Goal: Find contact information: Find contact information

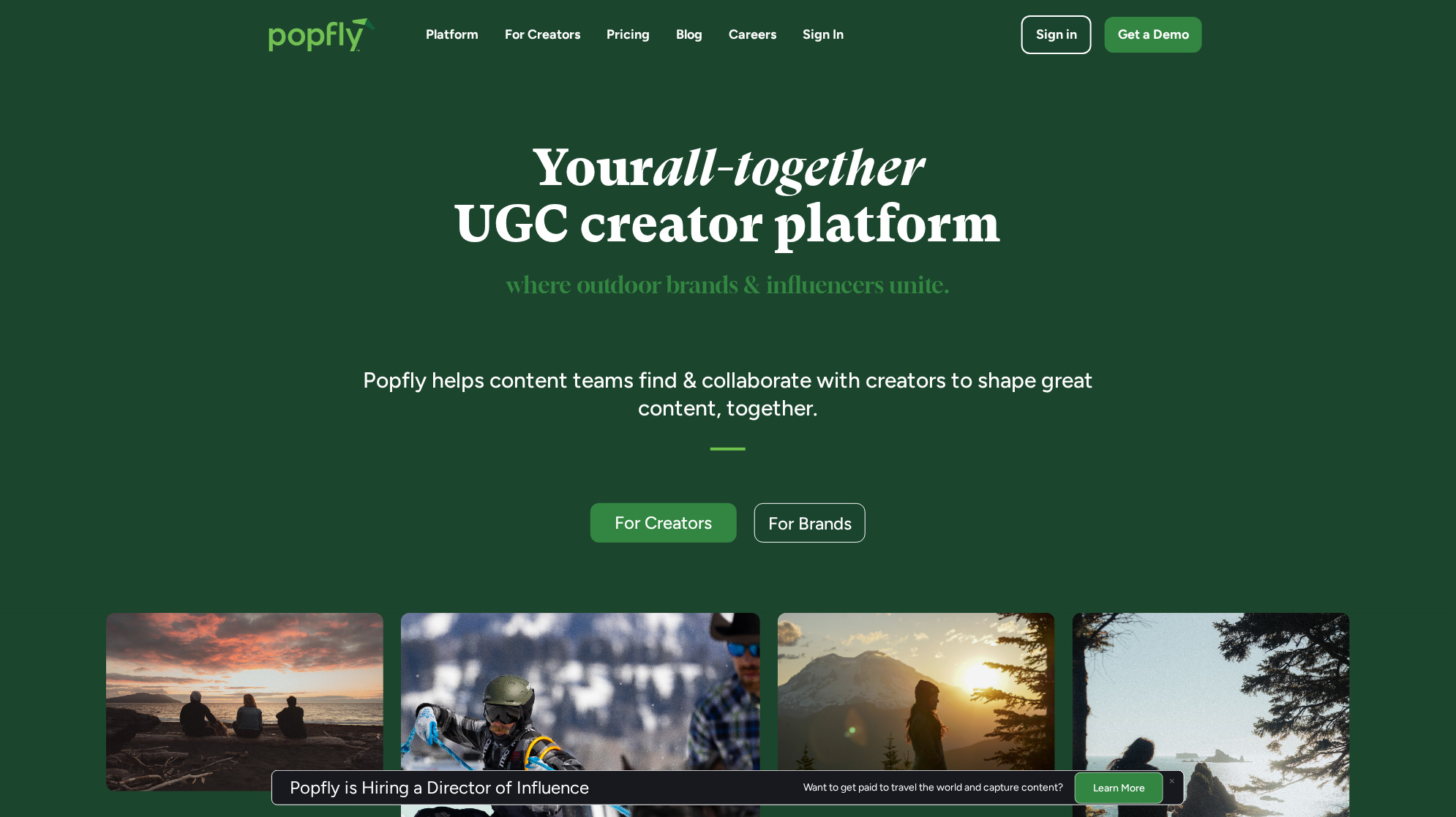
click at [768, 35] on link "Careers" at bounding box center [752, 35] width 47 height 18
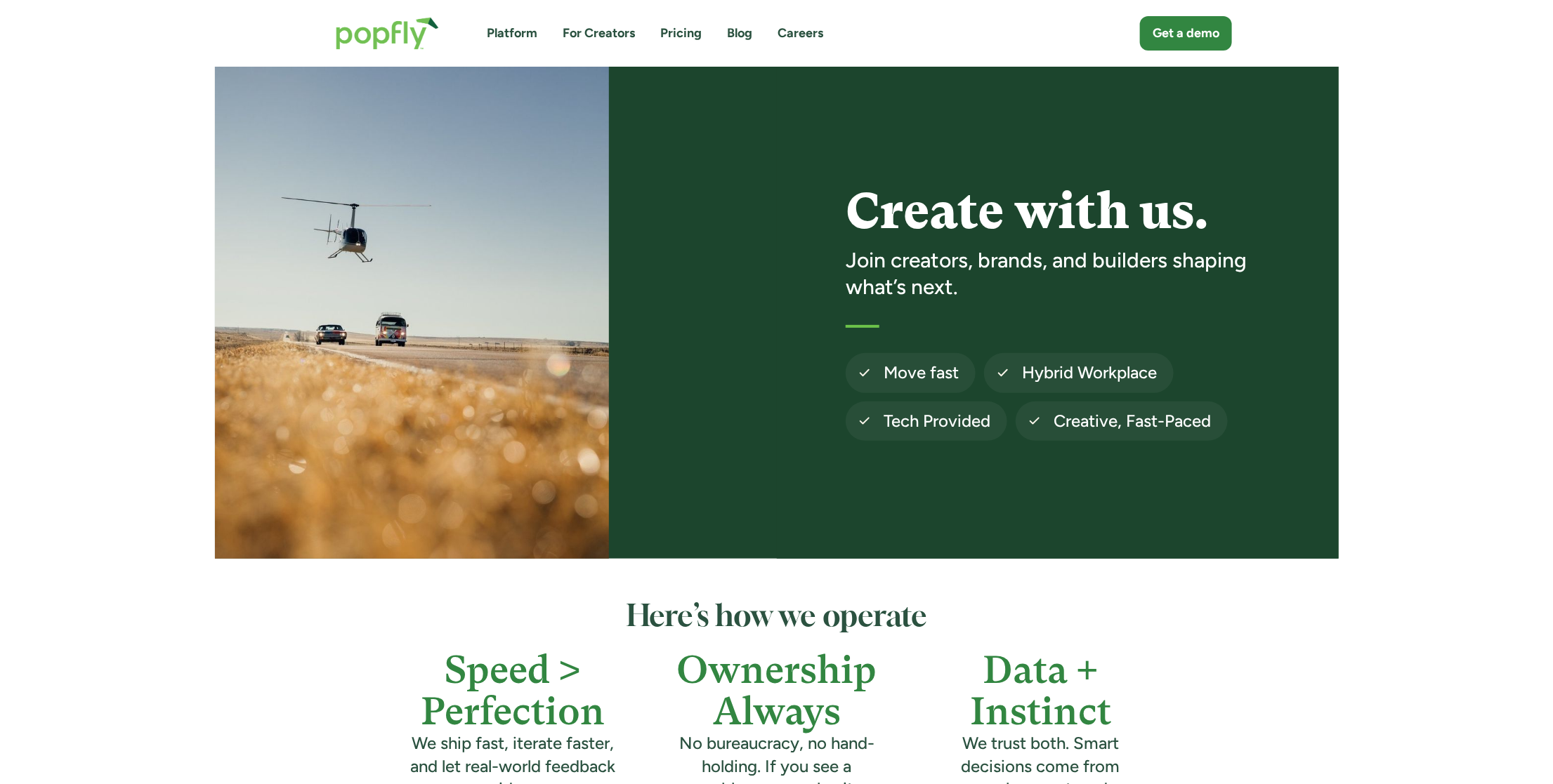
scroll to position [1237, 0]
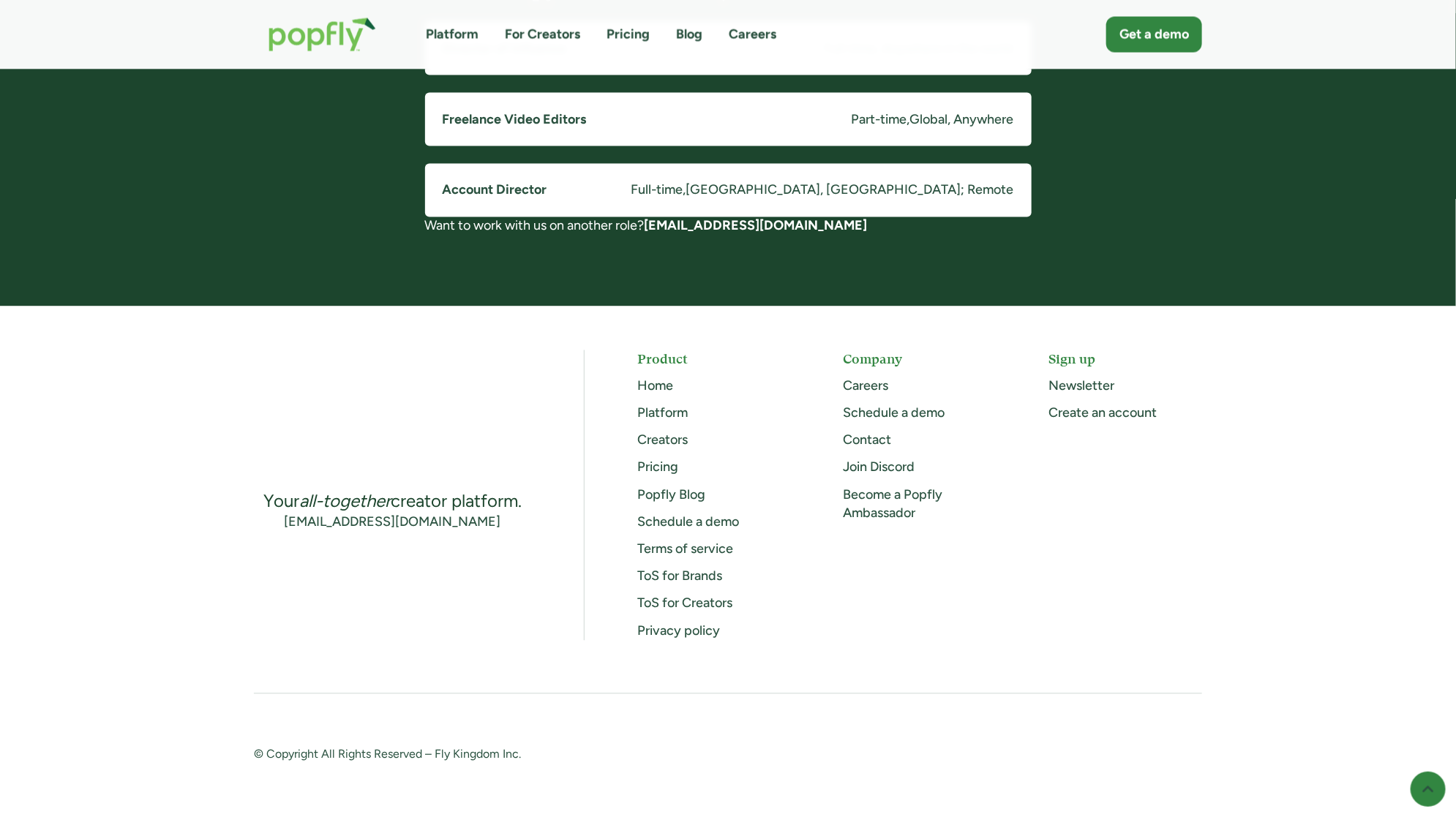
click at [864, 362] on h5 "Company" at bounding box center [919, 360] width 153 height 18
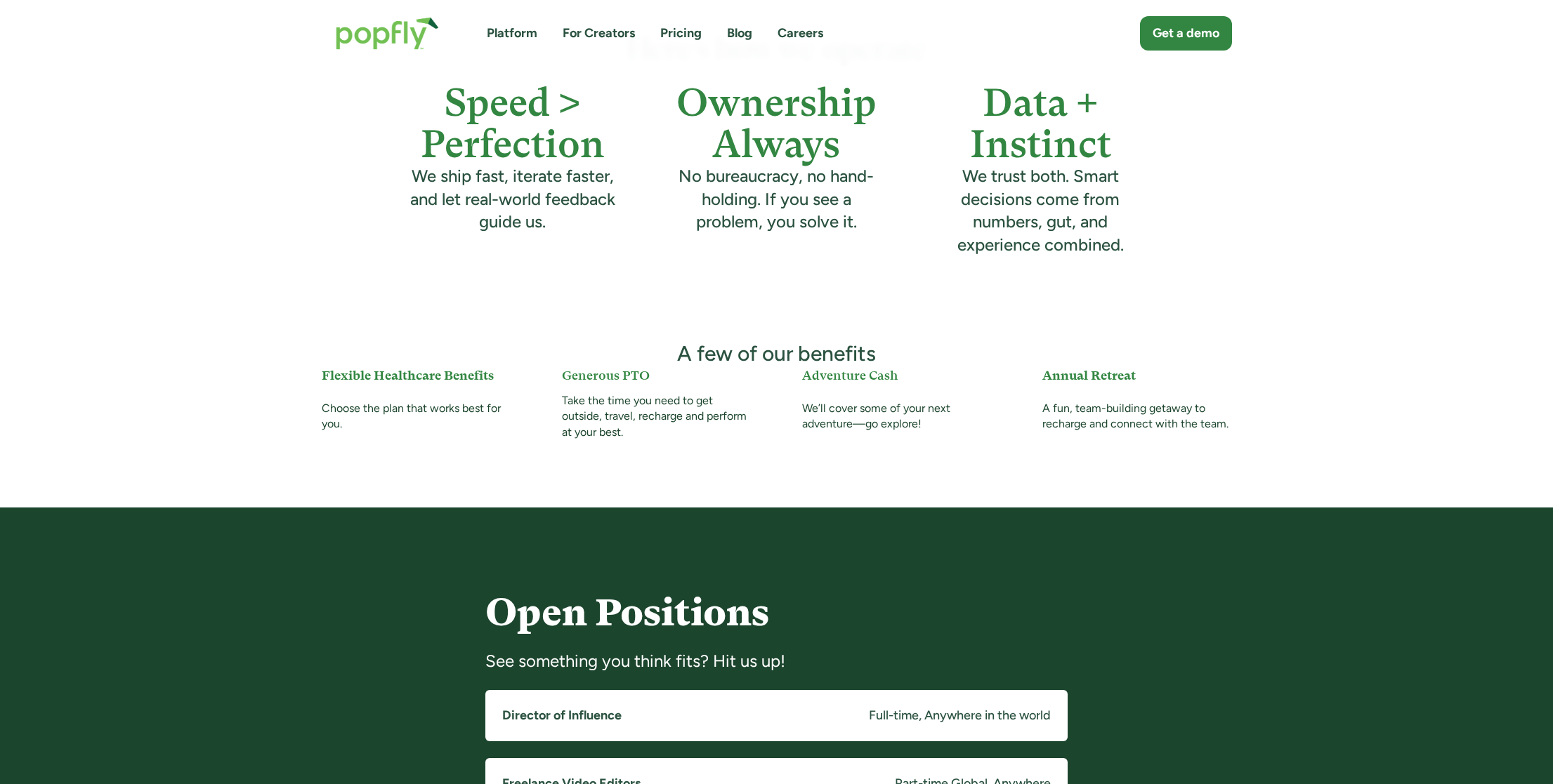
scroll to position [281, 0]
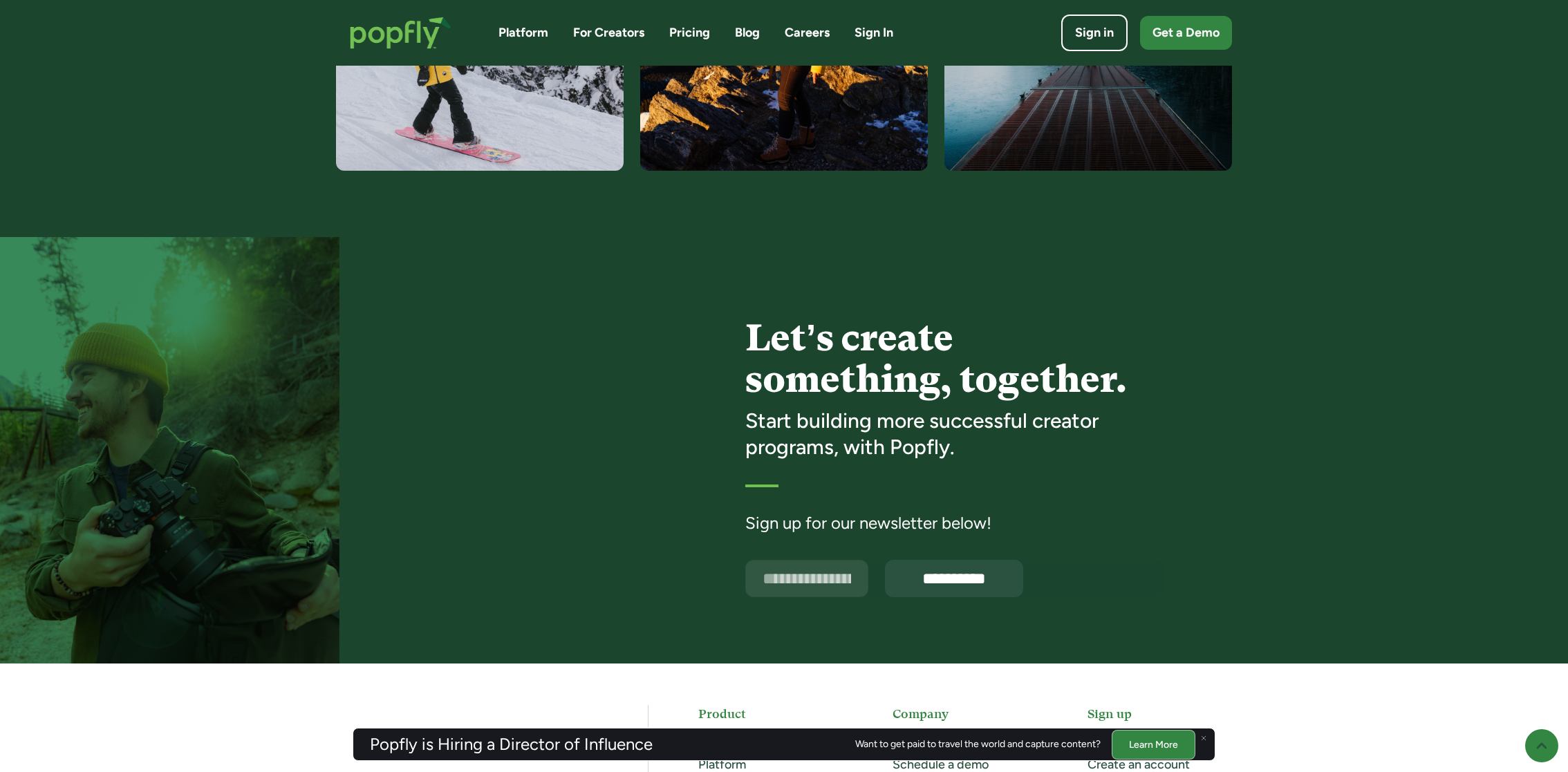
scroll to position [3468, 0]
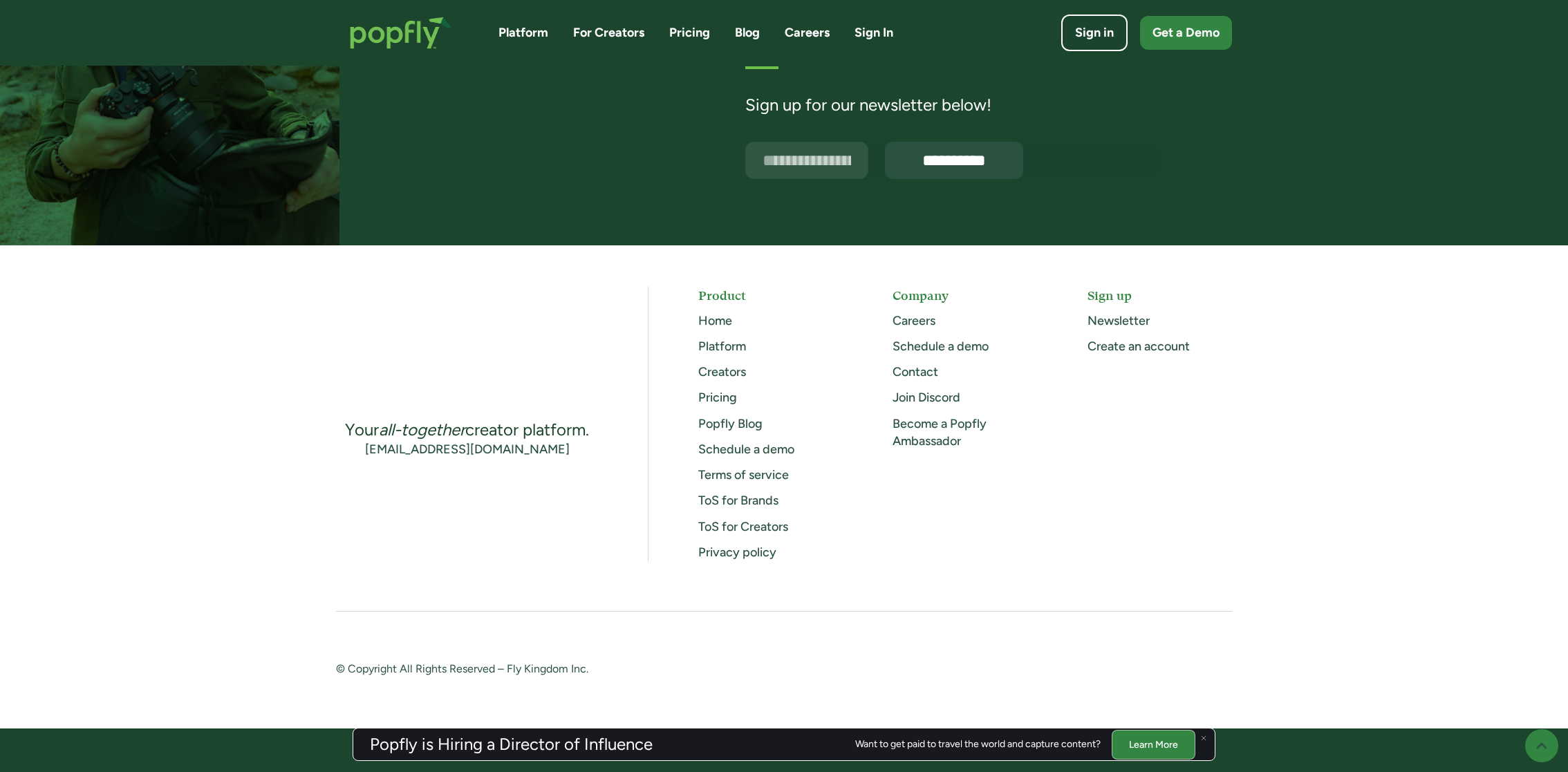
click at [909, 297] on h5 "Company" at bounding box center [965, 296] width 144 height 17
click at [908, 373] on link "Contact" at bounding box center [915, 372] width 45 height 15
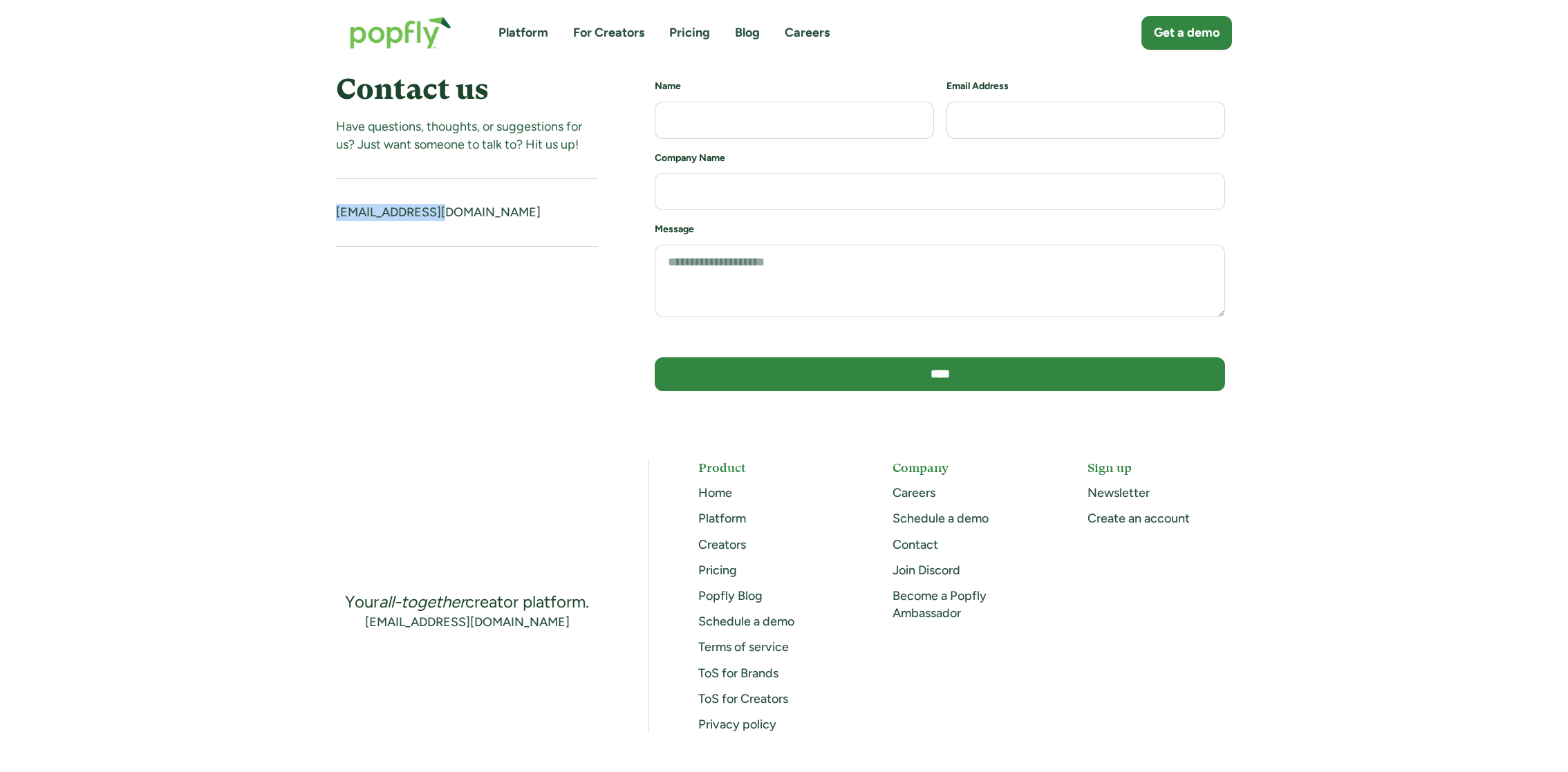
drag, startPoint x: 306, startPoint y: 200, endPoint x: 493, endPoint y: 205, distance: 187.1
click at [493, 205] on div "Contact us Have questions, thoughts, or suggestions for us? Just want someone t…" at bounding box center [784, 241] width 1568 height 352
copy link "hello@popfly.com"
